Goal: Check status: Check status

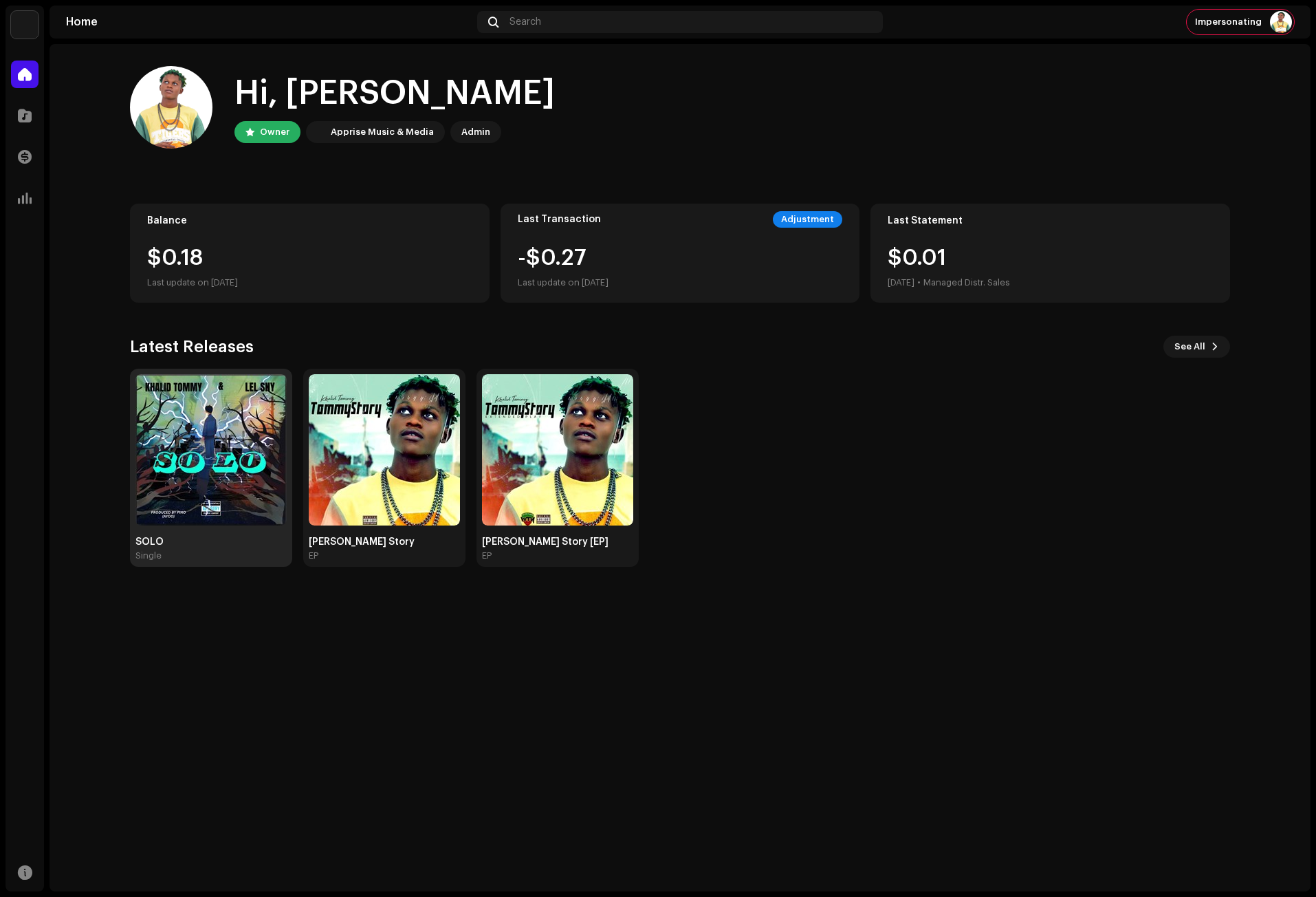
click at [249, 474] on img at bounding box center [211, 450] width 151 height 151
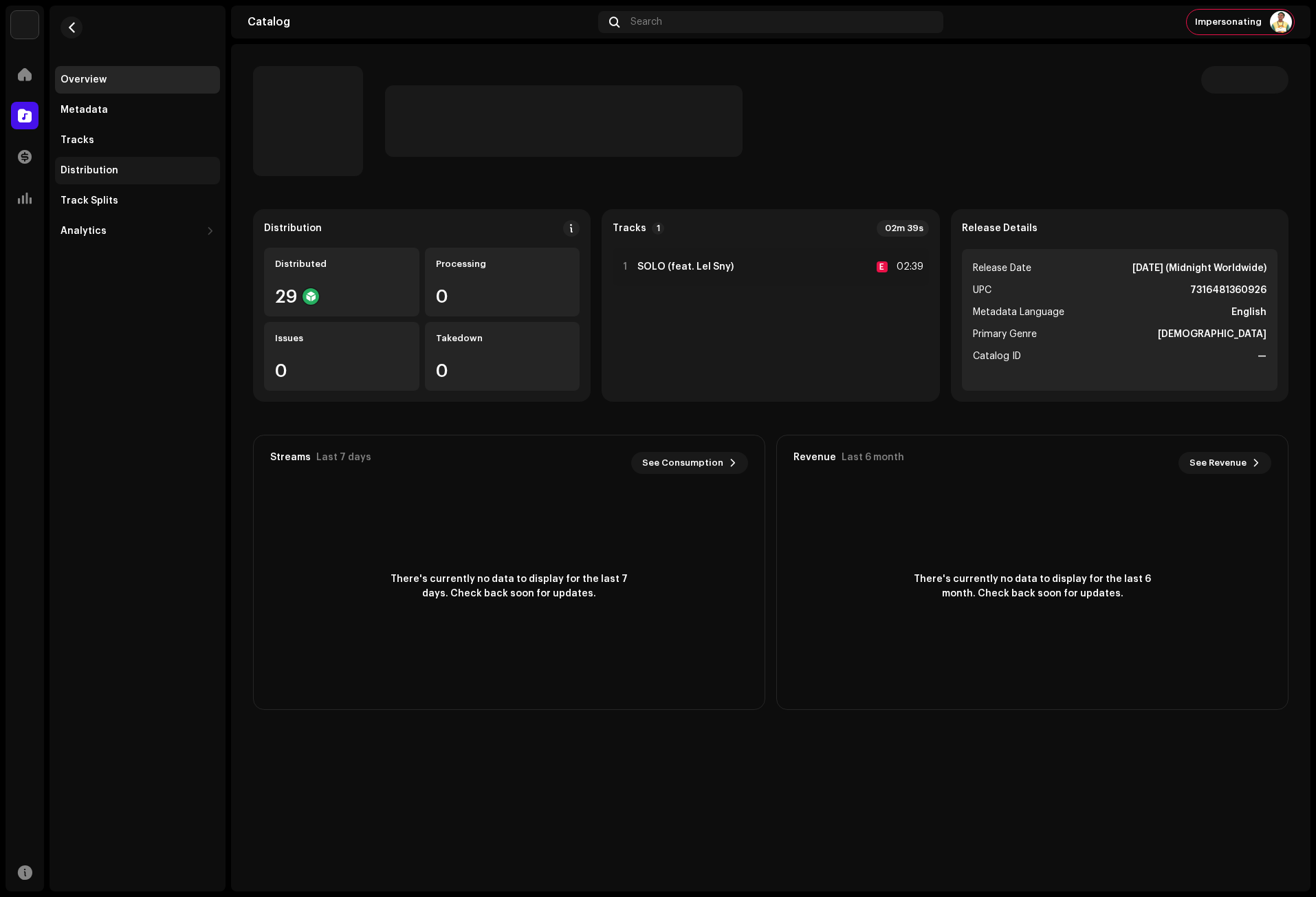
click at [101, 167] on div "Distribution" at bounding box center [89, 171] width 58 height 11
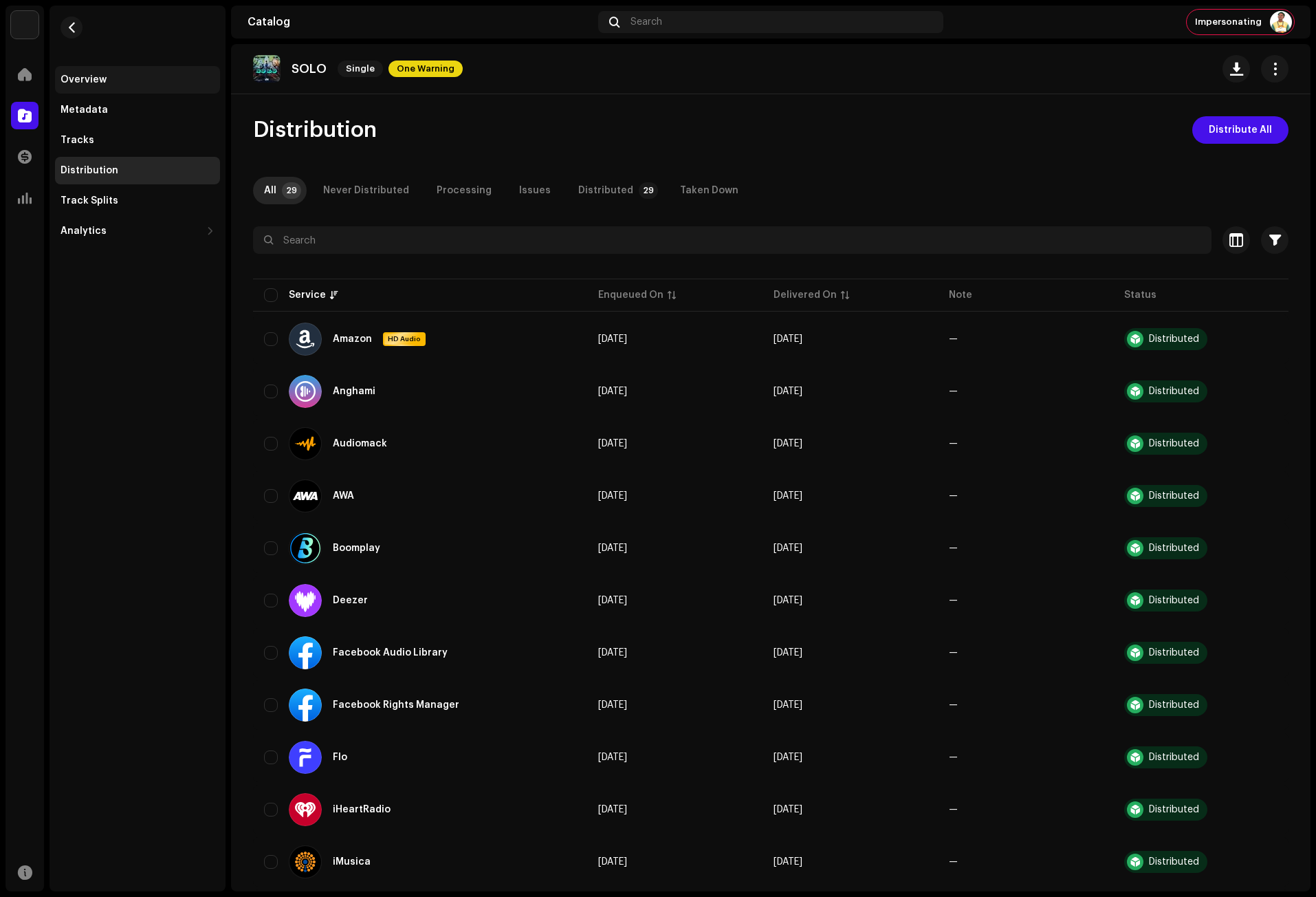
click at [97, 78] on div "Overview" at bounding box center [83, 80] width 46 height 11
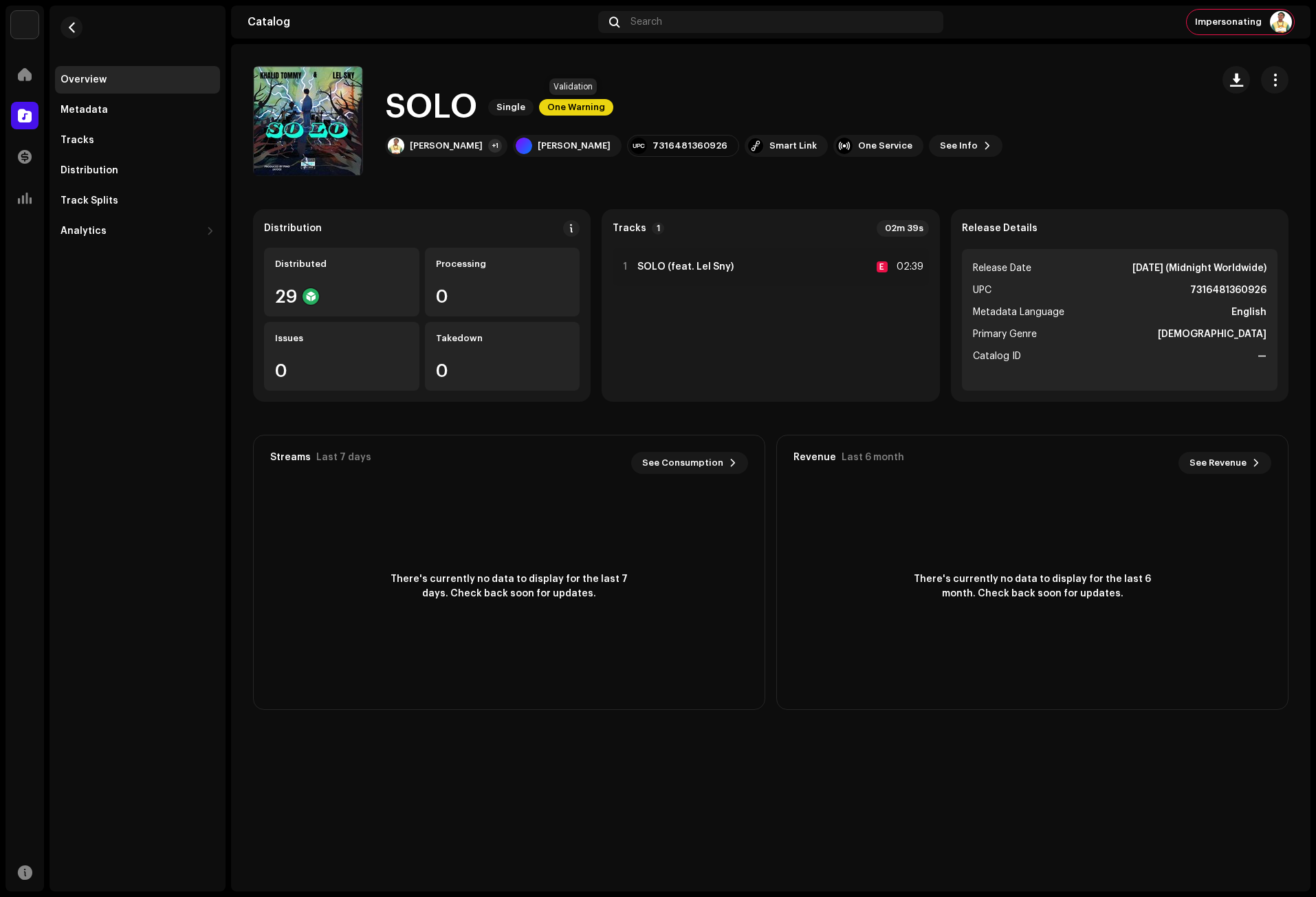
click at [597, 110] on span "One Warning" at bounding box center [576, 107] width 74 height 16
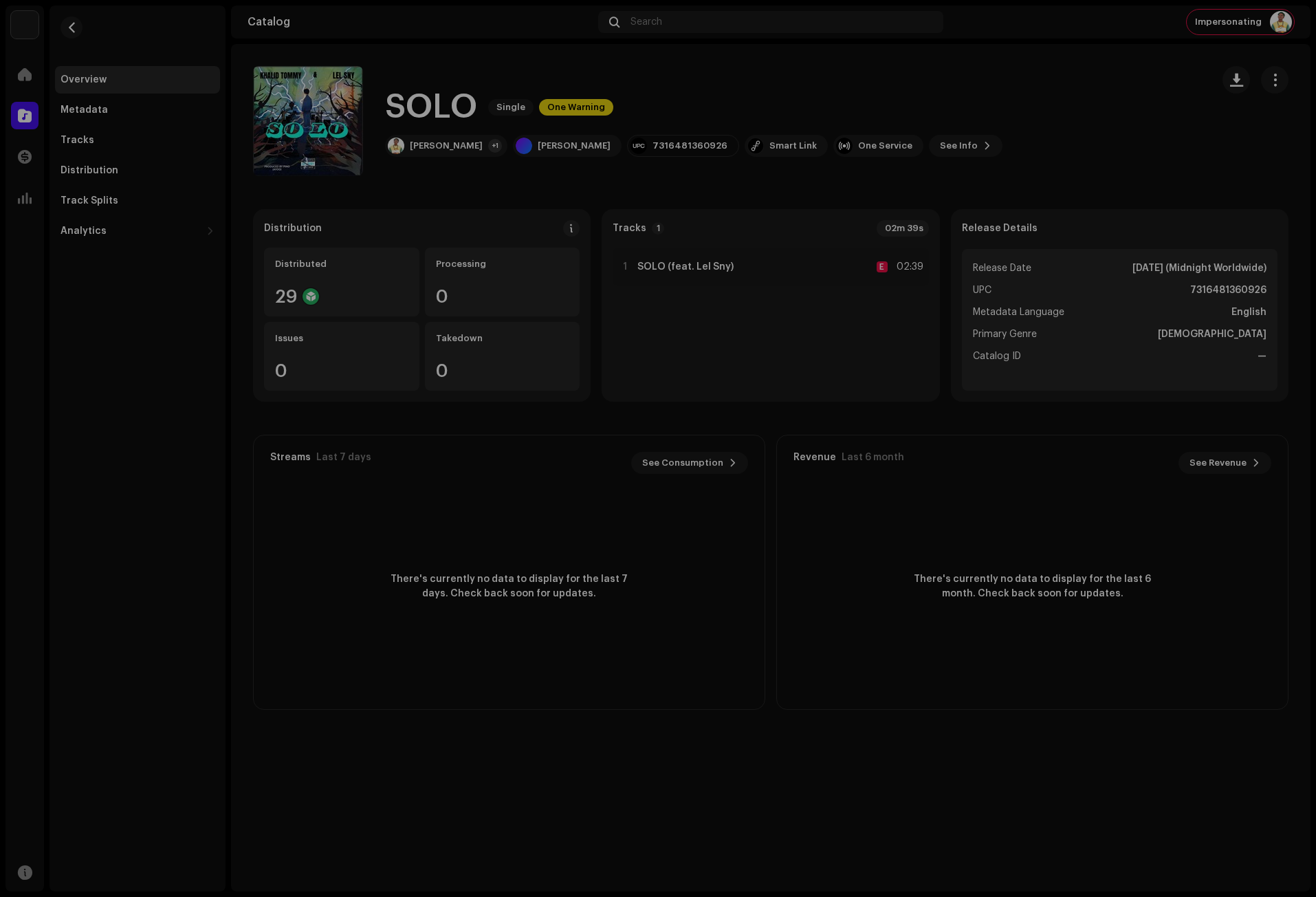
click at [789, 216] on div "Warnings Please review these warnings to see if you need to fix anything and/or…" at bounding box center [658, 448] width 1316 height 897
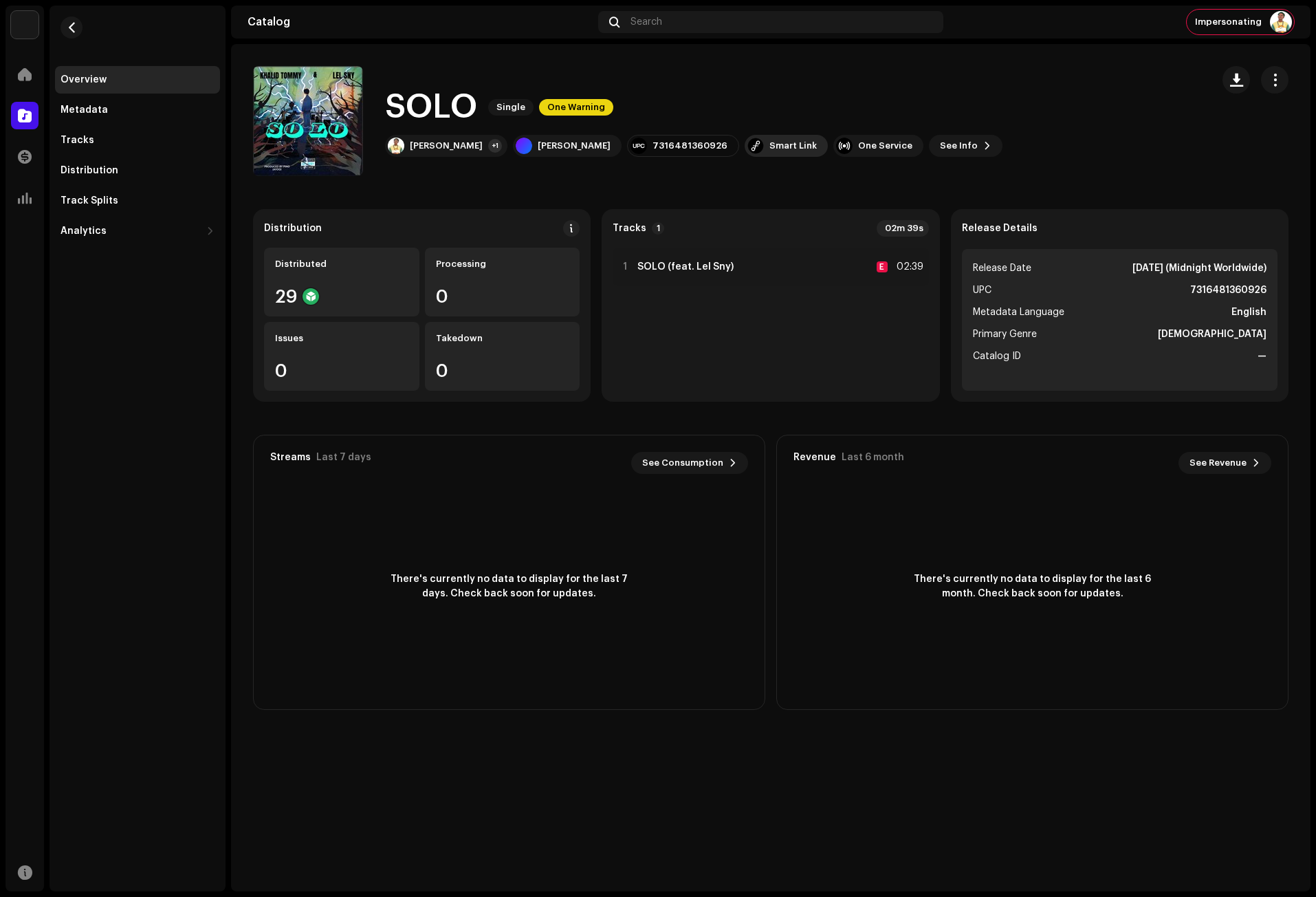
click at [769, 148] on div "Smart Link" at bounding box center [792, 146] width 47 height 11
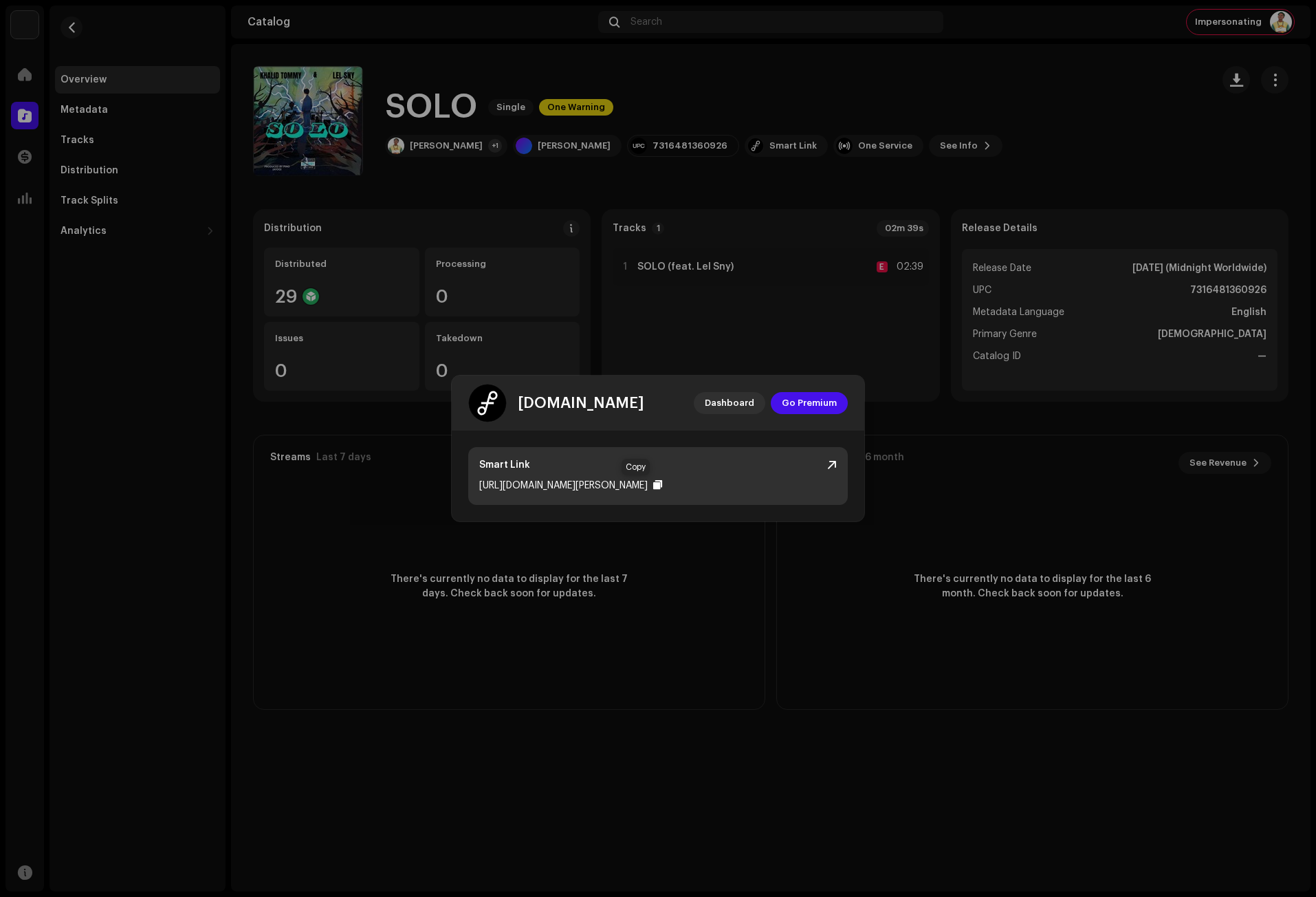
click at [653, 484] on div at bounding box center [658, 485] width 9 height 11
click at [833, 464] on div at bounding box center [832, 465] width 9 height 11
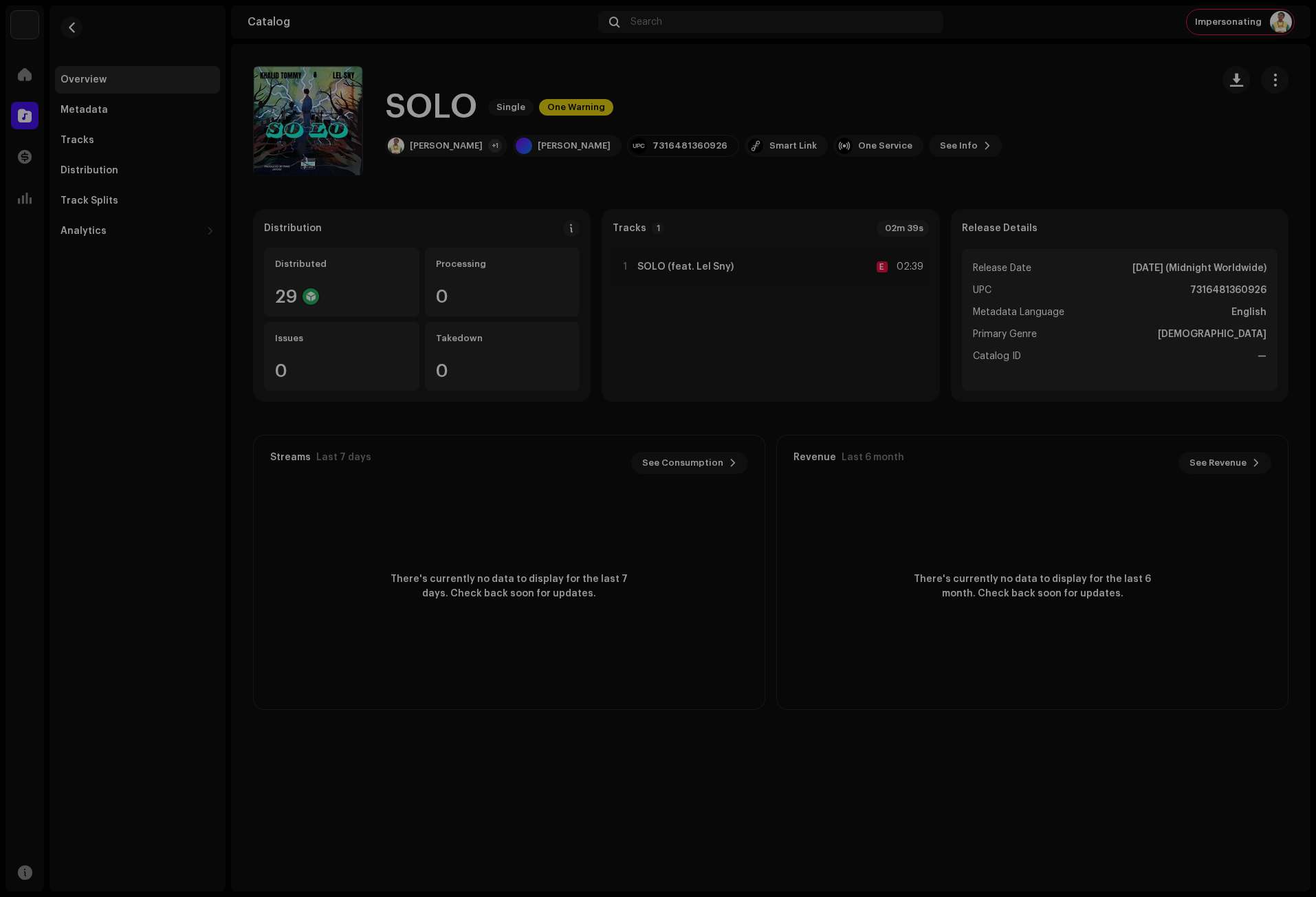
click at [1041, 160] on div "[DOMAIN_NAME] Dashboard Go Premium Smart Link [URL][DOMAIN_NAME][PERSON_NAME]" at bounding box center [658, 448] width 1316 height 897
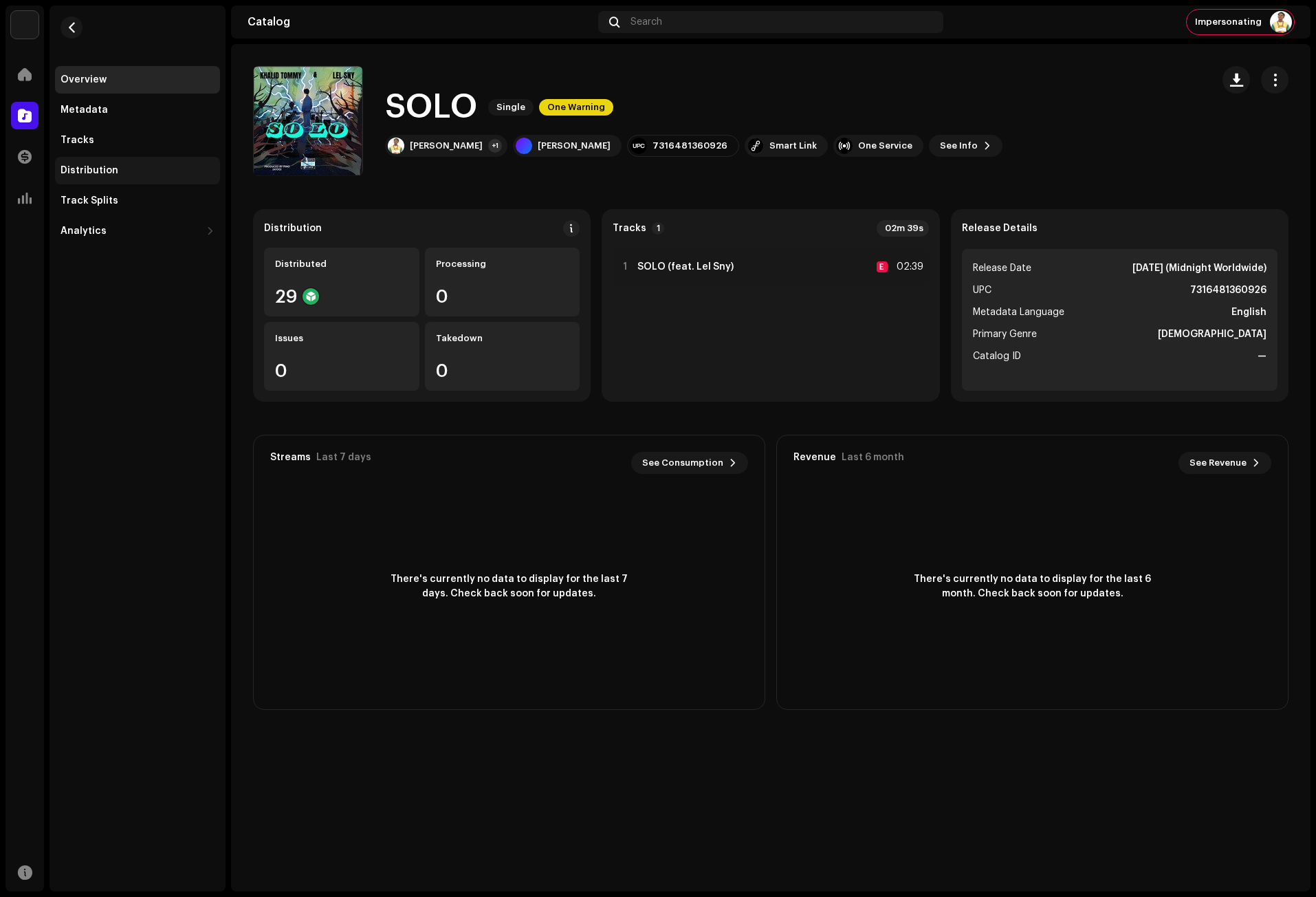
click at [94, 172] on div "Distribution" at bounding box center [89, 171] width 58 height 11
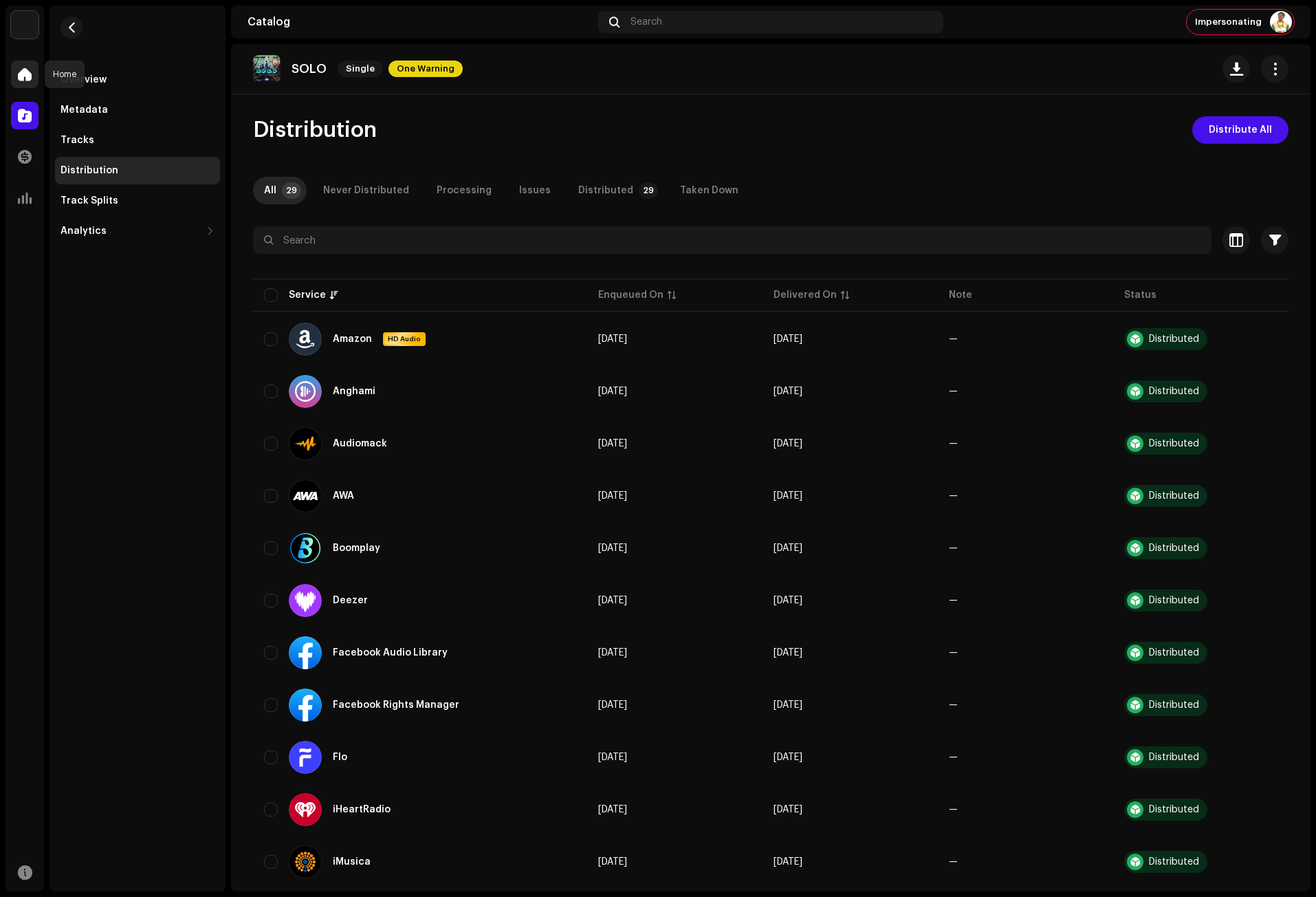
click at [25, 84] on div at bounding box center [25, 74] width 28 height 28
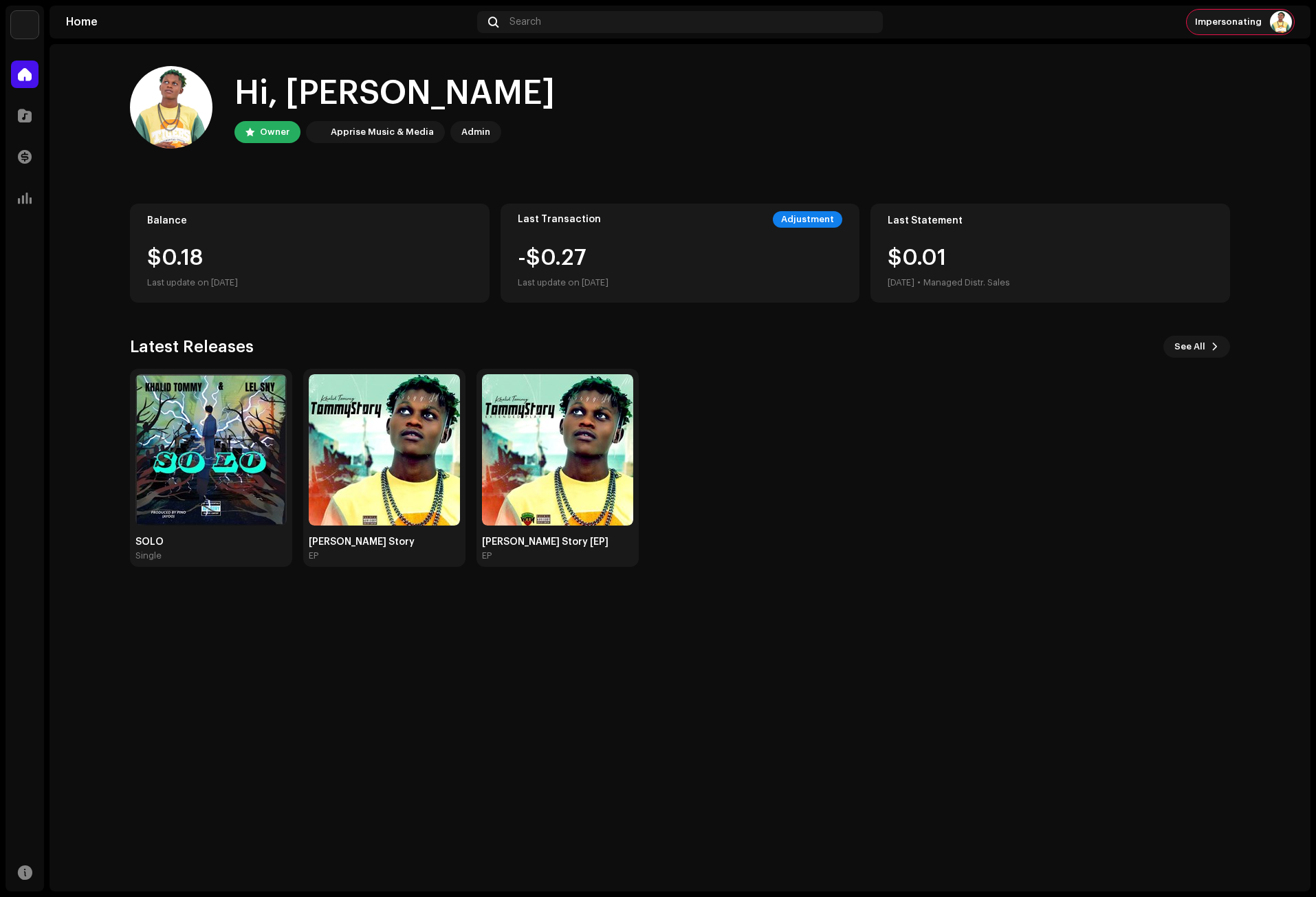
click at [1257, 19] on span "Impersonating" at bounding box center [1229, 22] width 66 height 11
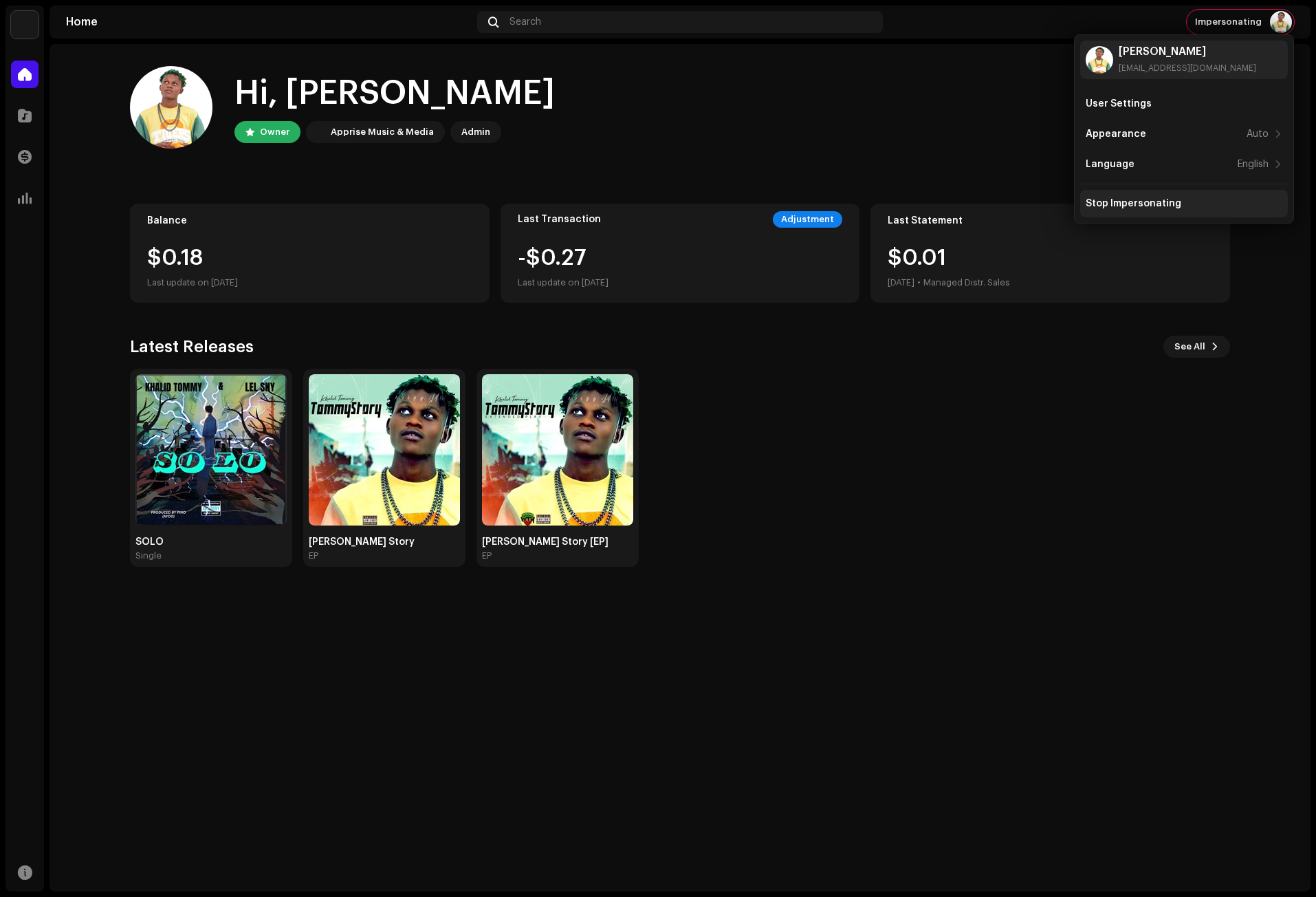
click at [1153, 203] on div "Stop Impersonating" at bounding box center [1134, 203] width 96 height 11
